Goal: Information Seeking & Learning: Learn about a topic

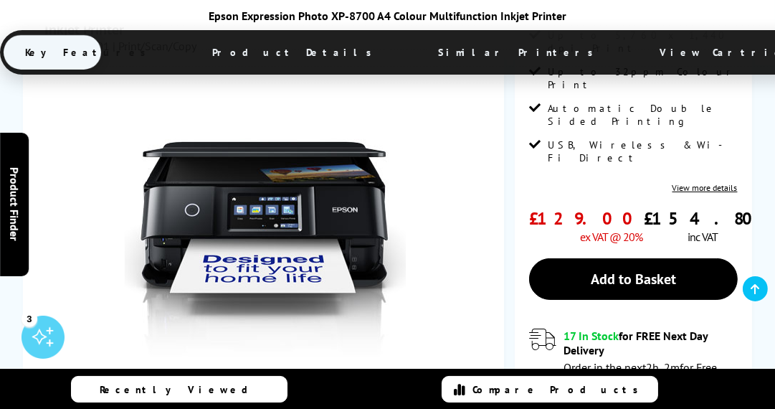
scroll to position [359, 0]
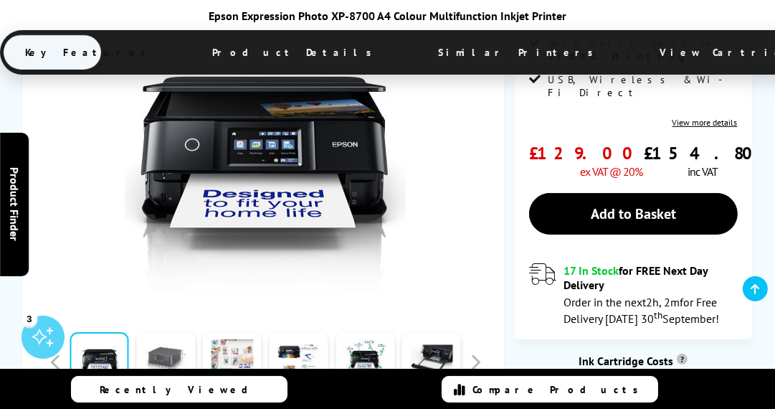
click at [158, 341] on link at bounding box center [165, 362] width 59 height 61
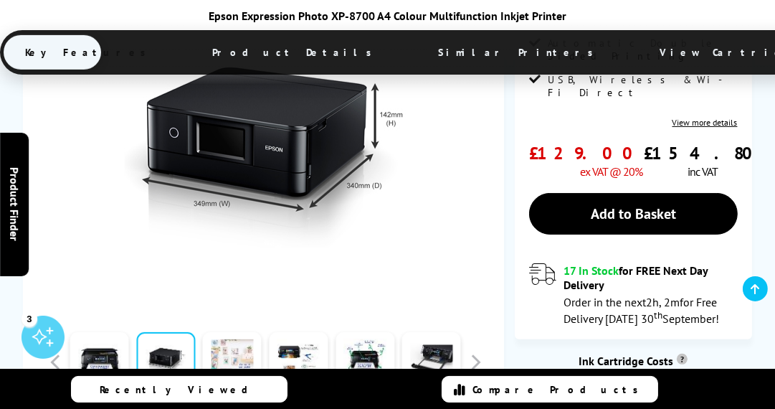
click at [251, 332] on link at bounding box center [232, 362] width 59 height 61
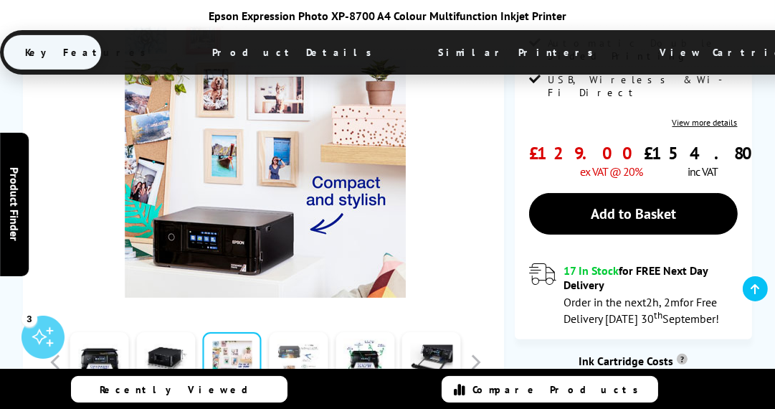
click at [306, 332] on link at bounding box center [298, 362] width 59 height 61
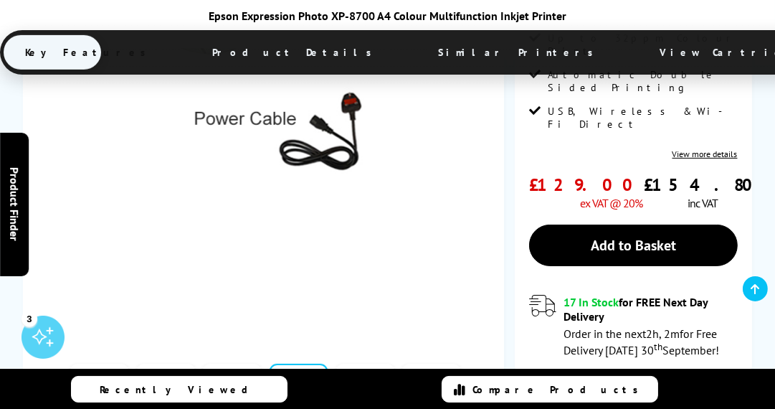
scroll to position [334, 0]
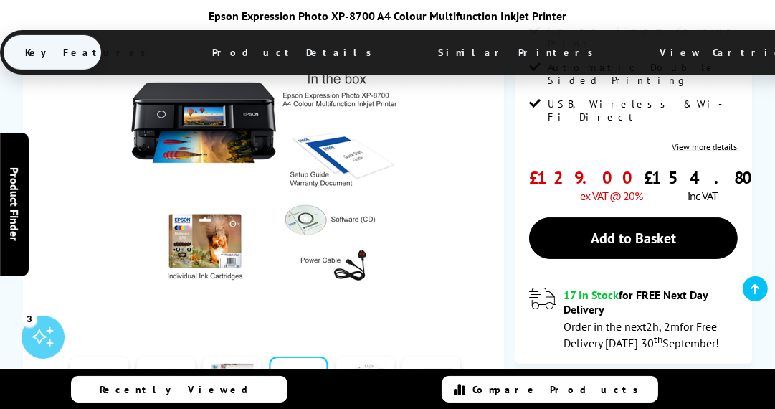
click at [356, 357] on link at bounding box center [365, 387] width 59 height 61
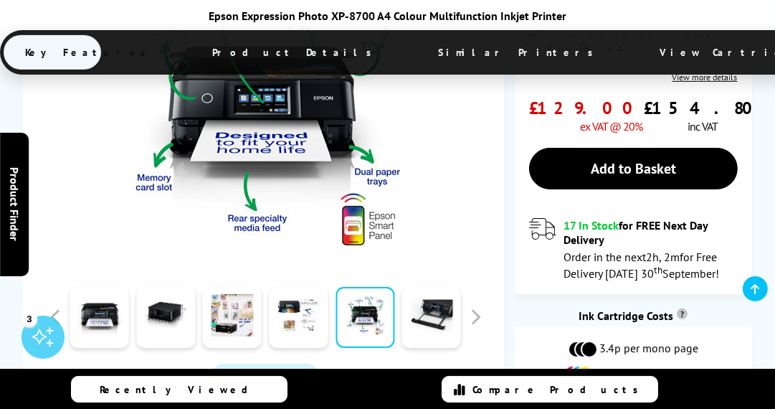
scroll to position [406, 0]
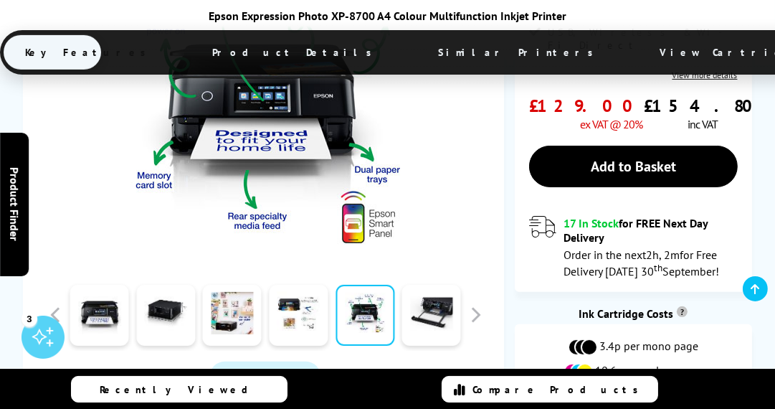
click at [372, 292] on link at bounding box center [365, 315] width 59 height 61
click at [433, 285] on link at bounding box center [431, 315] width 59 height 61
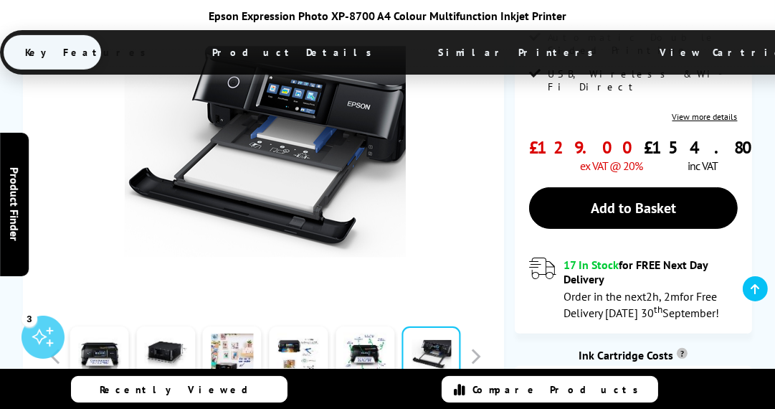
scroll to position [382, 0]
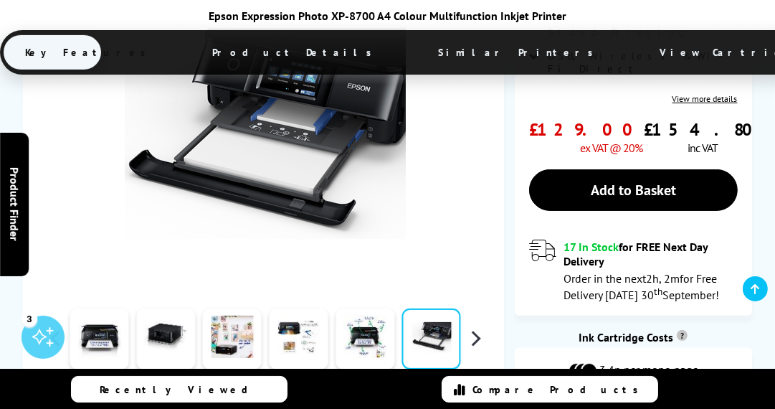
click at [473, 328] on button "button" at bounding box center [476, 339] width 22 height 22
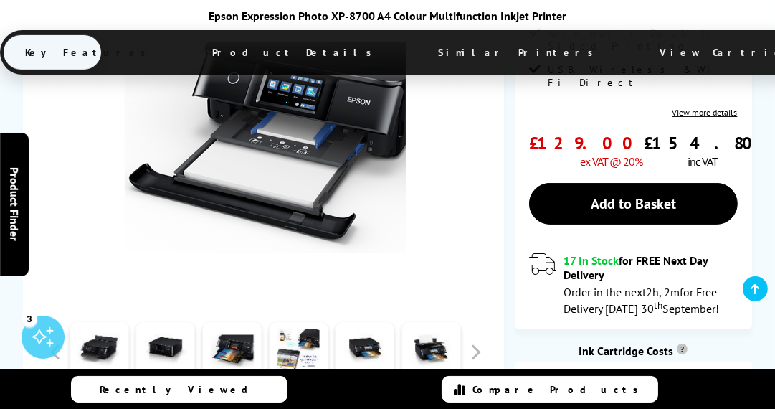
scroll to position [406, 0]
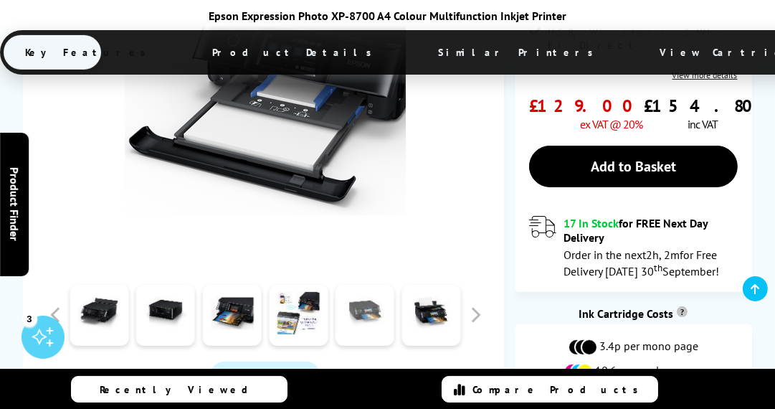
click at [372, 294] on link at bounding box center [365, 315] width 59 height 61
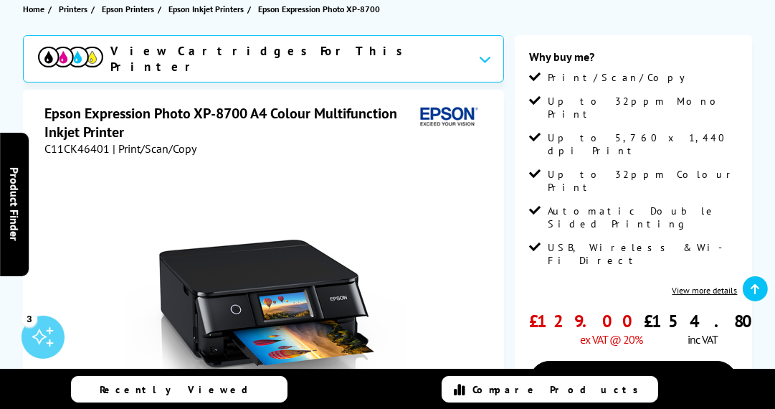
scroll to position [191, 0]
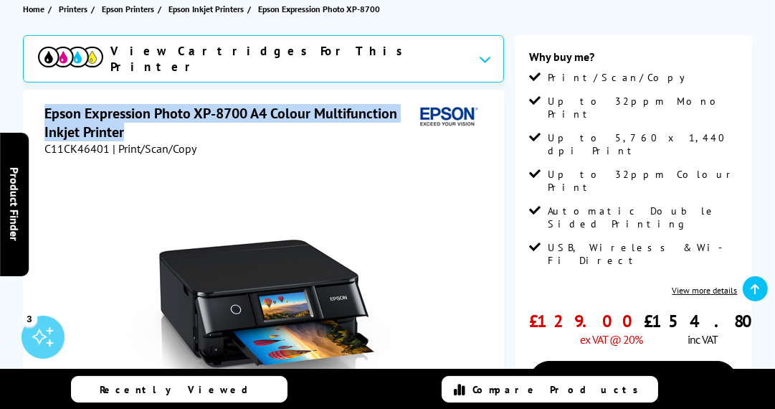
drag, startPoint x: 46, startPoint y: 84, endPoint x: 260, endPoint y: 97, distance: 214.9
click at [260, 104] on h1 "Epson Expression Photo XP-8700 A4 Colour Multifunction Inkjet Printer" at bounding box center [229, 122] width 370 height 37
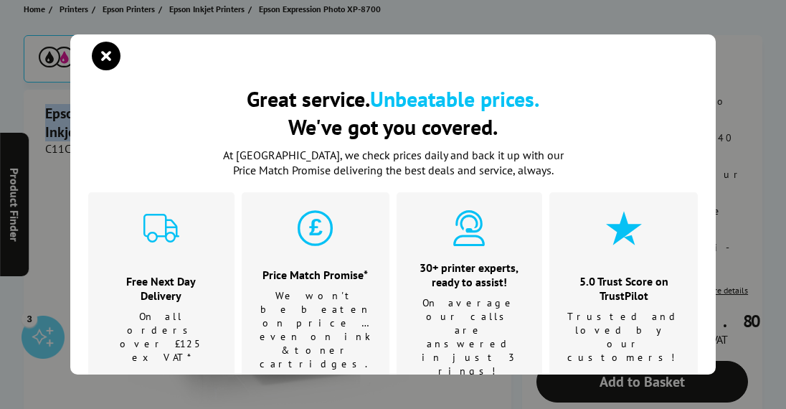
copy h1 "Epson Expression Photo XP-8700 A4 Colour Multifunction Inkjet Printer"
click at [106, 54] on icon "close modal" at bounding box center [106, 56] width 29 height 29
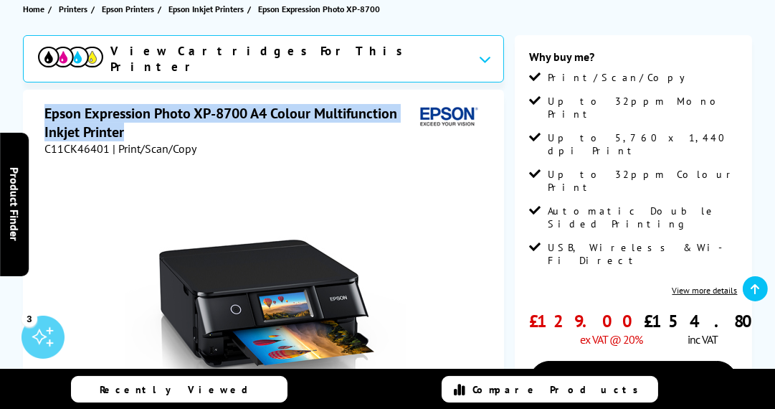
copy h1 "Epson Expression Photo XP-8700 A4 Colour Multifunction Inkjet Printer"
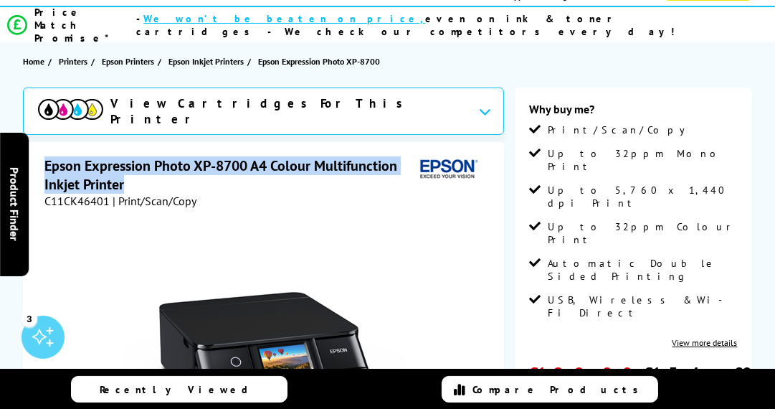
scroll to position [0, 0]
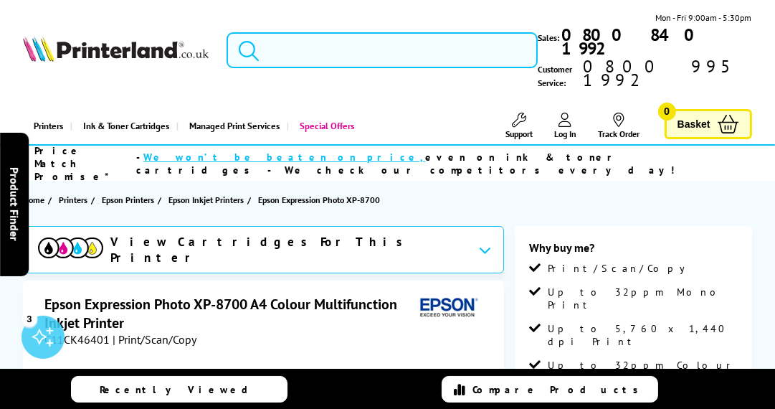
click at [471, 181] on section "Home Printers Epson Printers Epson Inkjet Printers Epson Expression Photo XP-87…" at bounding box center [387, 200] width 775 height 38
